Goal: Information Seeking & Learning: Learn about a topic

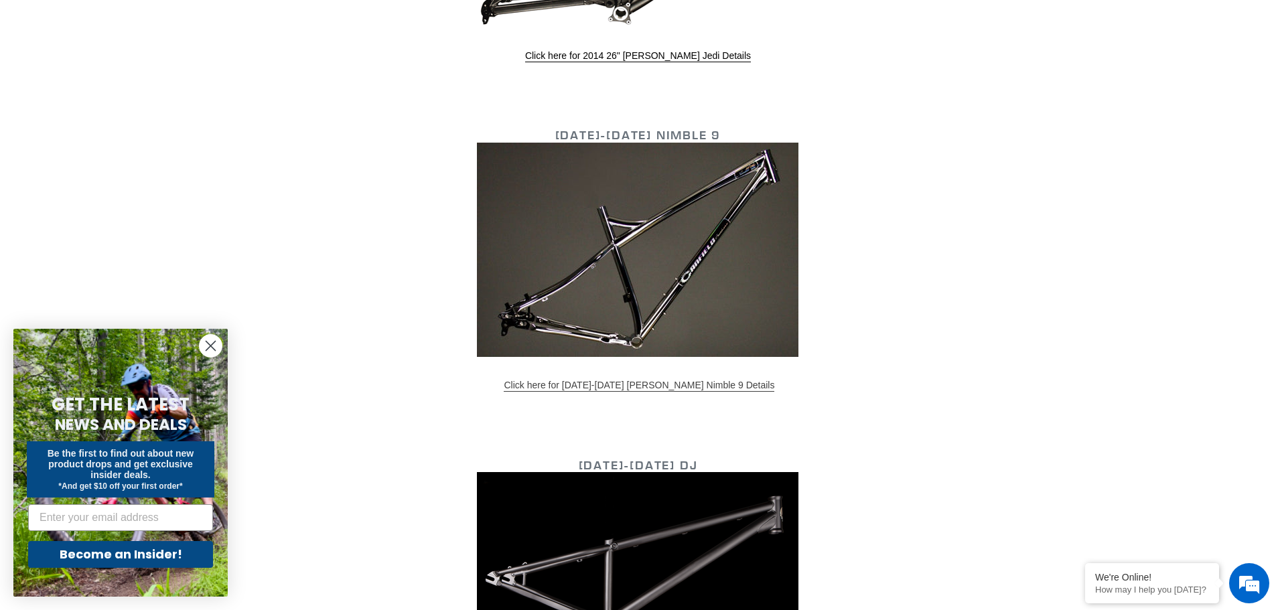
scroll to position [3626, 0]
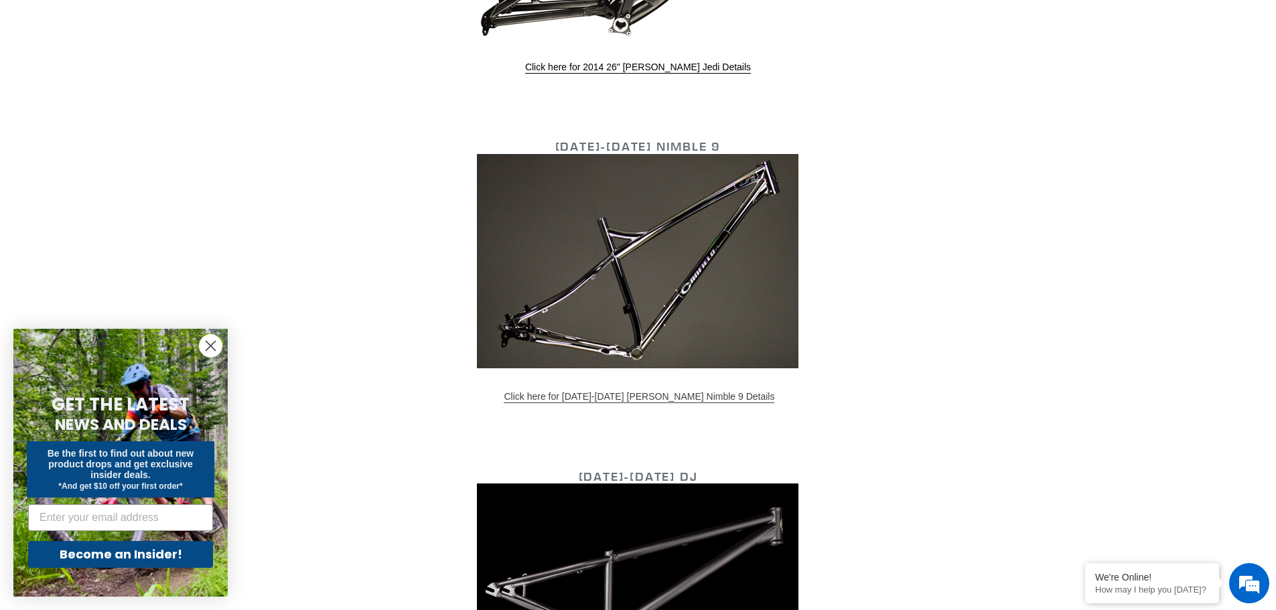
click at [606, 391] on link "Click here for 2013-2015 Canfield Nimble 9 Details" at bounding box center [639, 397] width 271 height 12
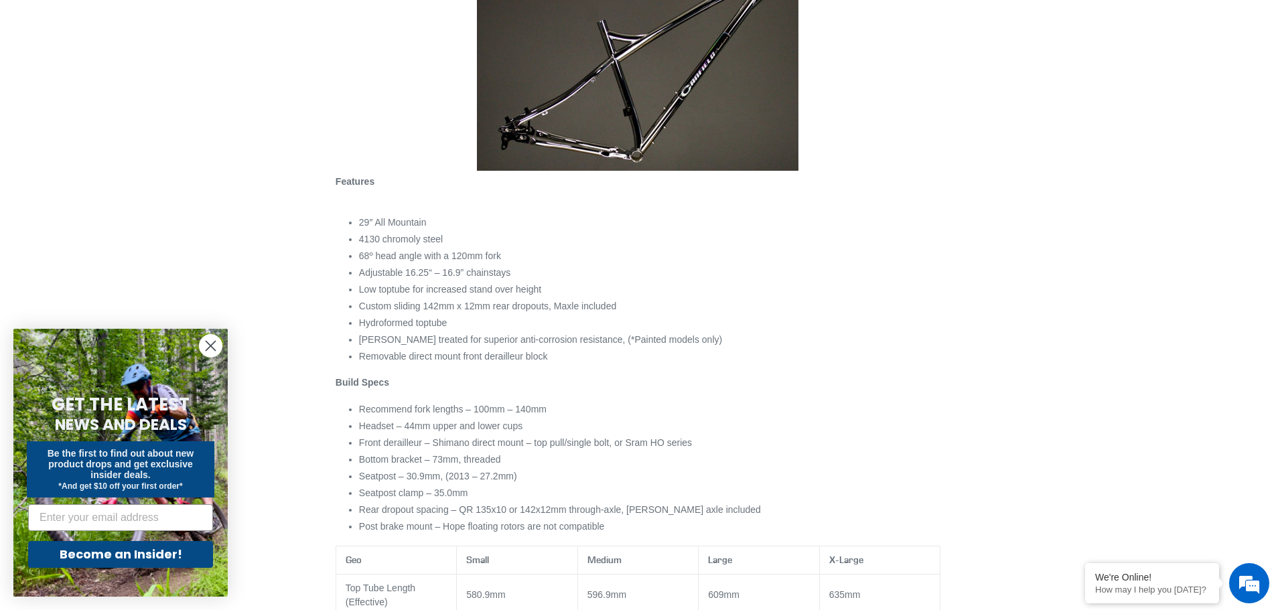
click at [559, 137] on img at bounding box center [638, 63] width 322 height 214
